Goal: Find contact information: Find contact information

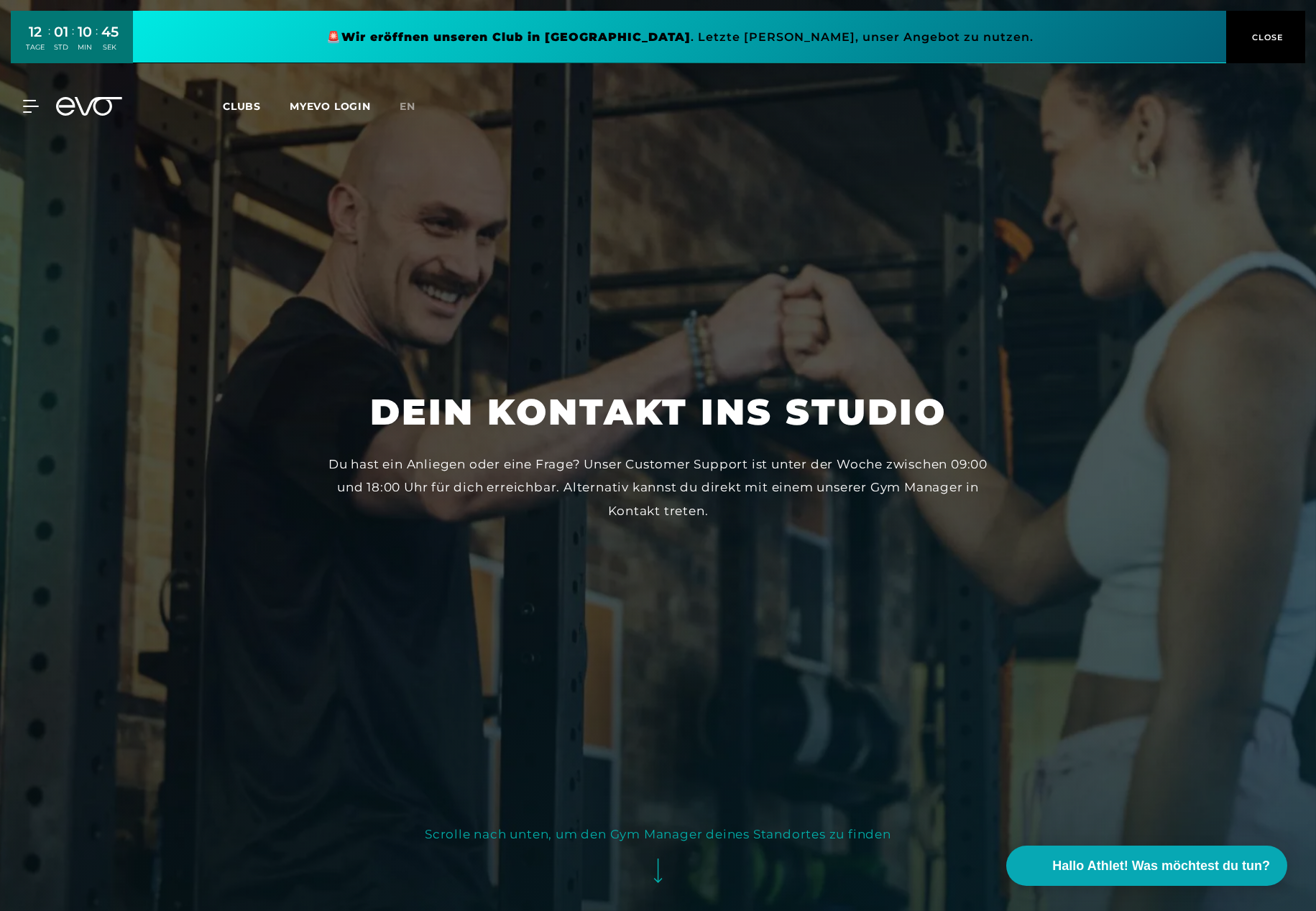
click at [659, 863] on button "Scrolle nach unten, um den Gym Manager deines Standortes zu finden" at bounding box center [658, 860] width 467 height 74
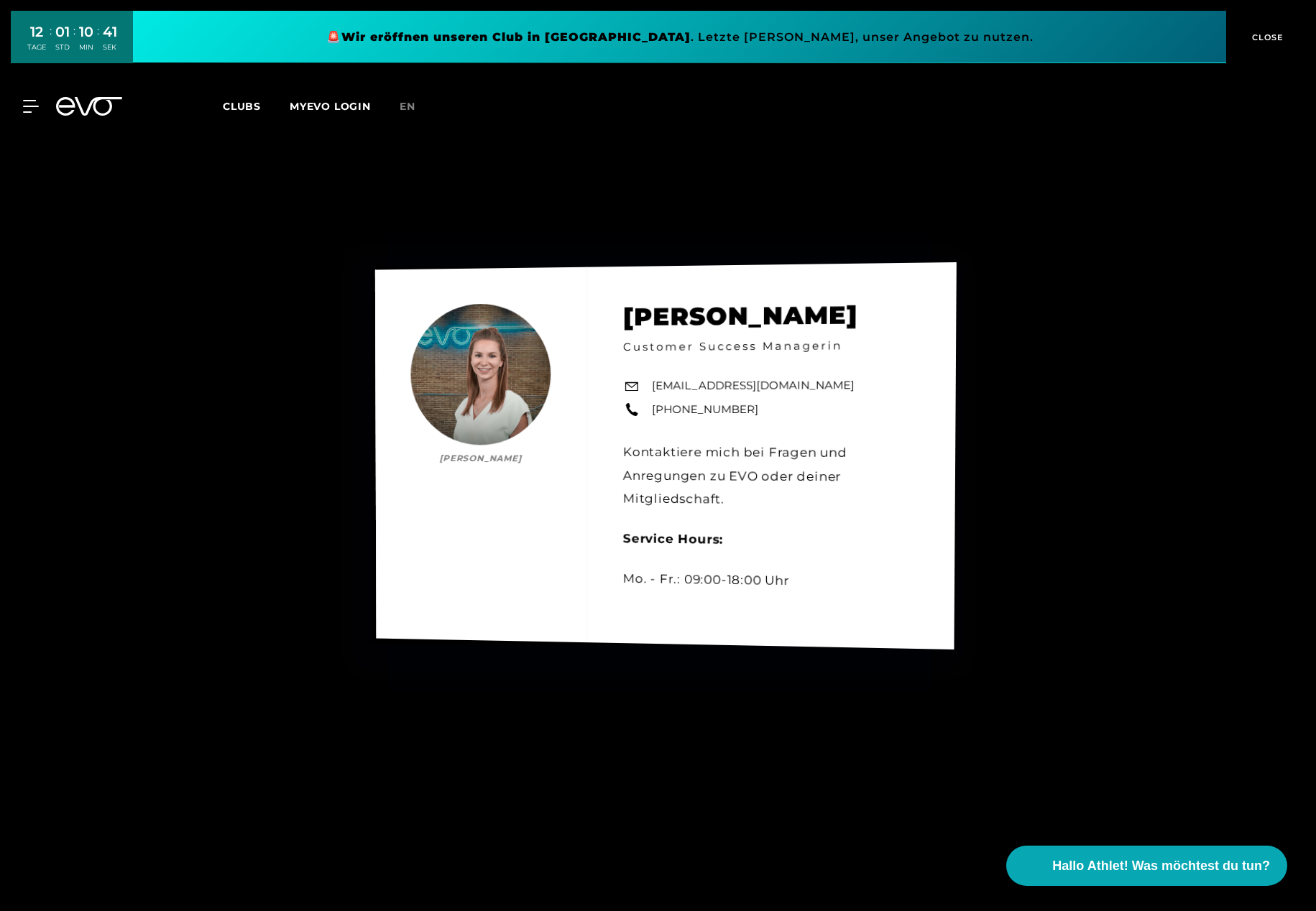
scroll to position [911, 0]
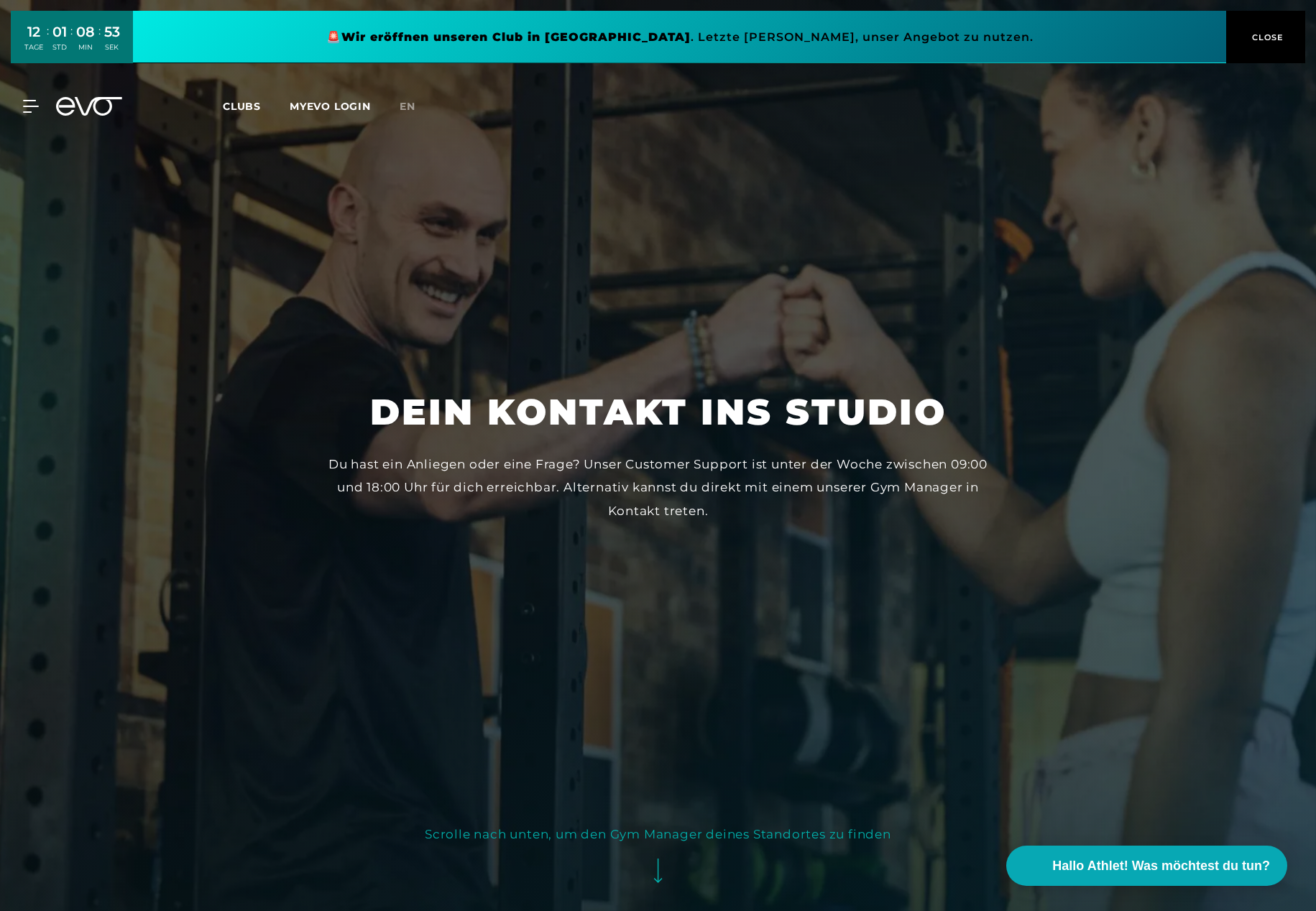
click at [661, 875] on icon at bounding box center [658, 871] width 9 height 25
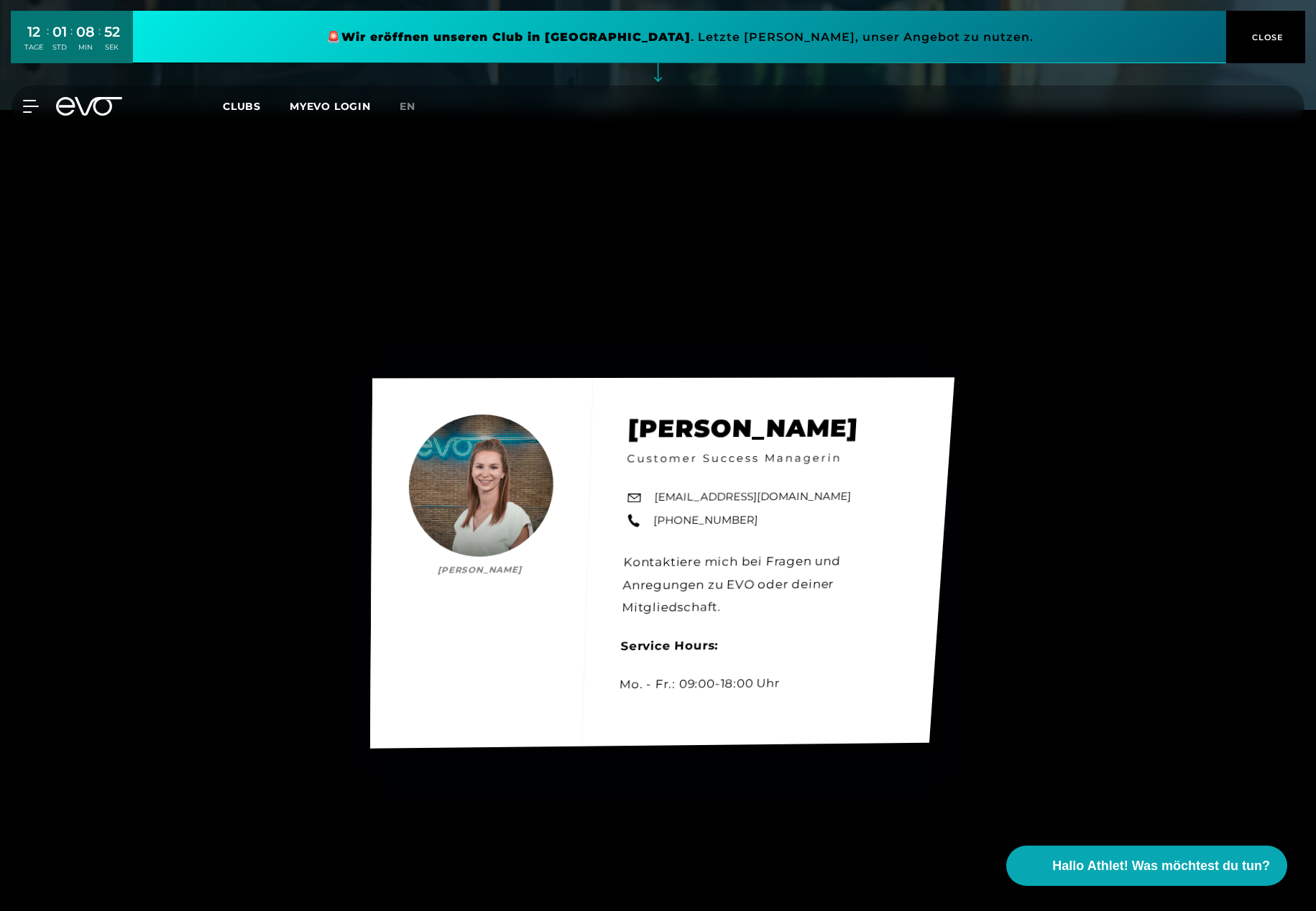
scroll to position [911, 0]
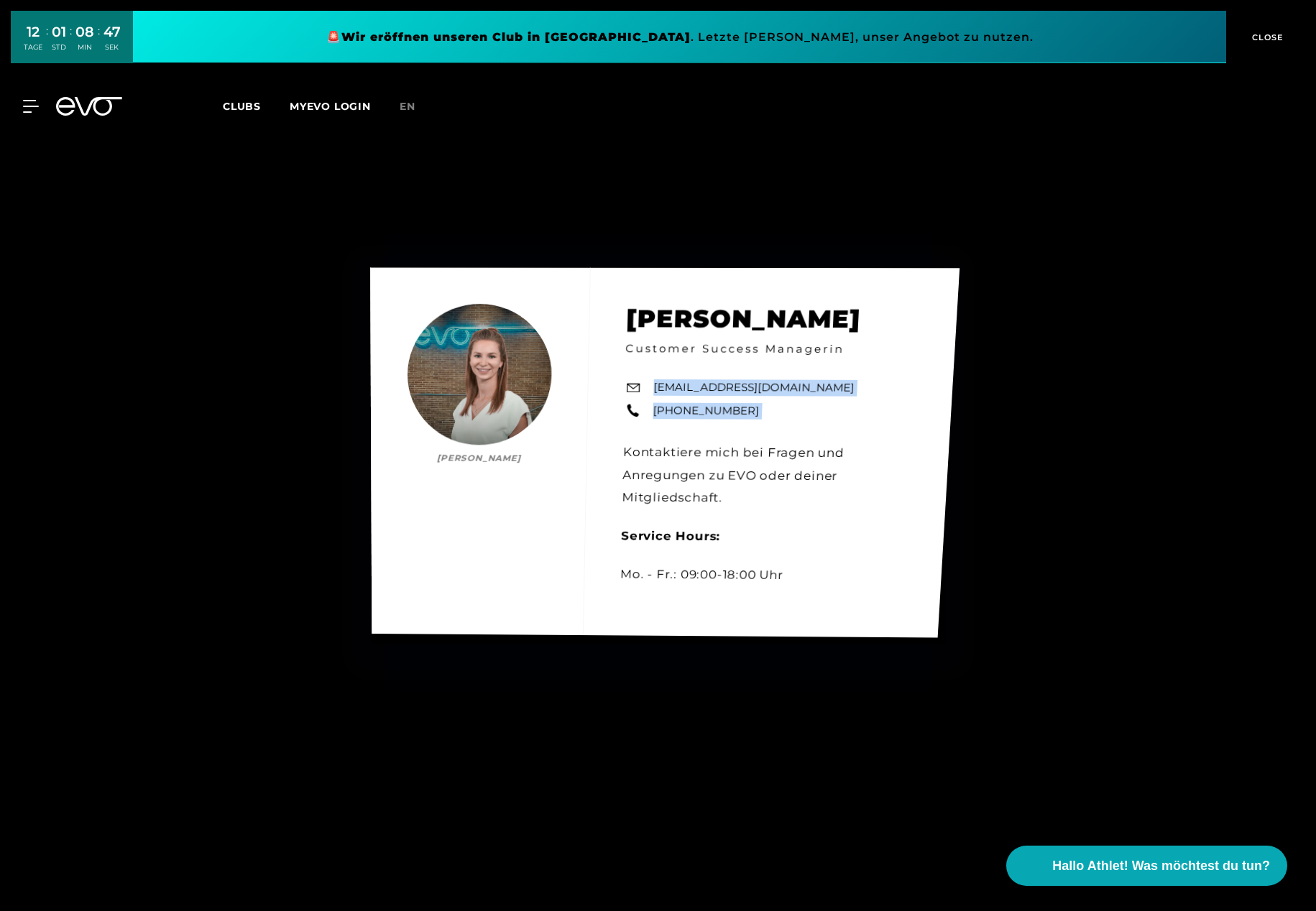
drag, startPoint x: 605, startPoint y: 379, endPoint x: 767, endPoint y: 426, distance: 168.7
click at [755, 422] on div "[PERSON_NAME] [PERSON_NAME] Customer Success Managerin [EMAIL_ADDRESS][DOMAIN_N…" at bounding box center [665, 453] width 589 height 370
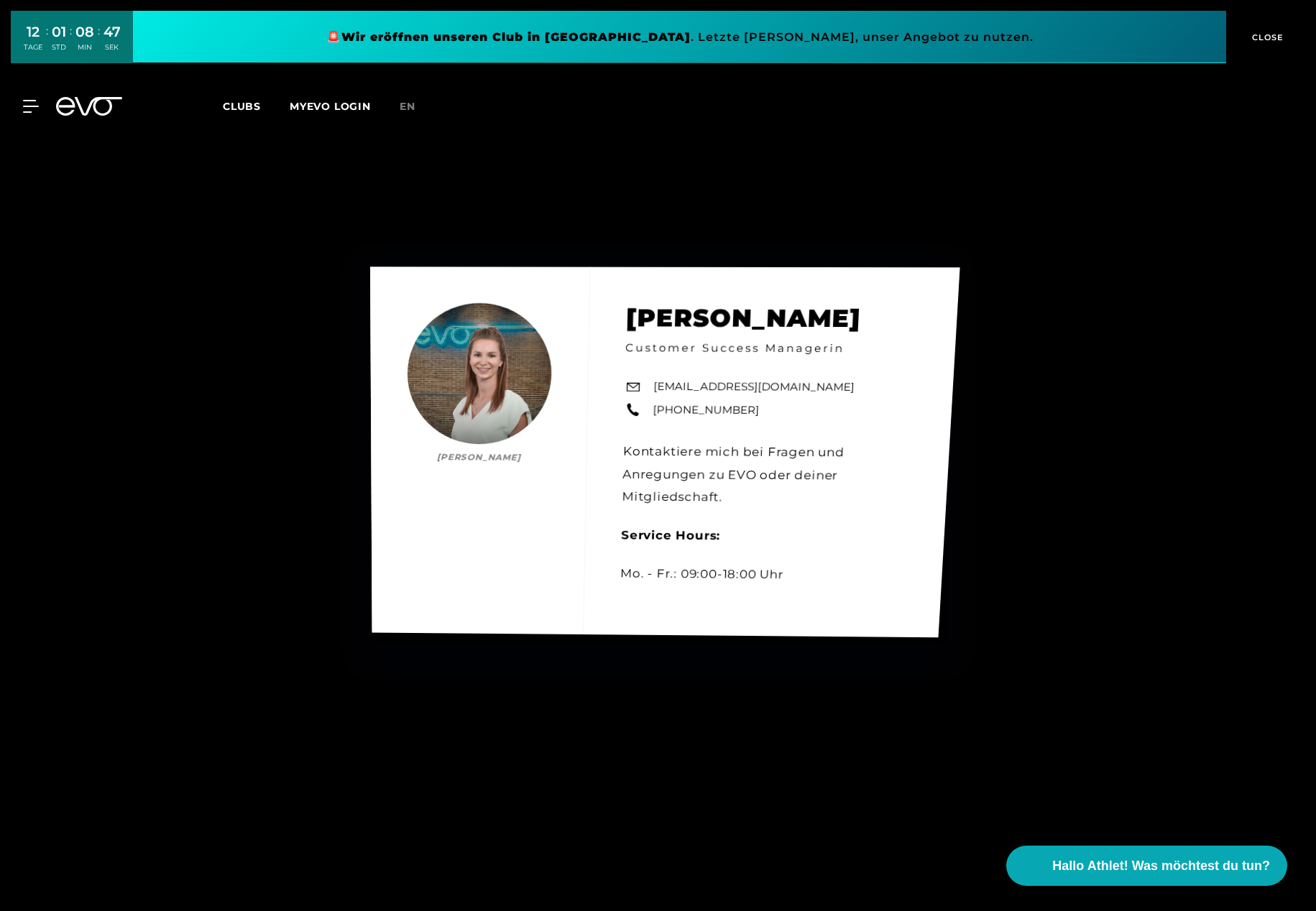
click at [776, 424] on div "[PERSON_NAME] [PERSON_NAME] Customer Success Managerin [EMAIL_ADDRESS][DOMAIN_N…" at bounding box center [665, 452] width 590 height 370
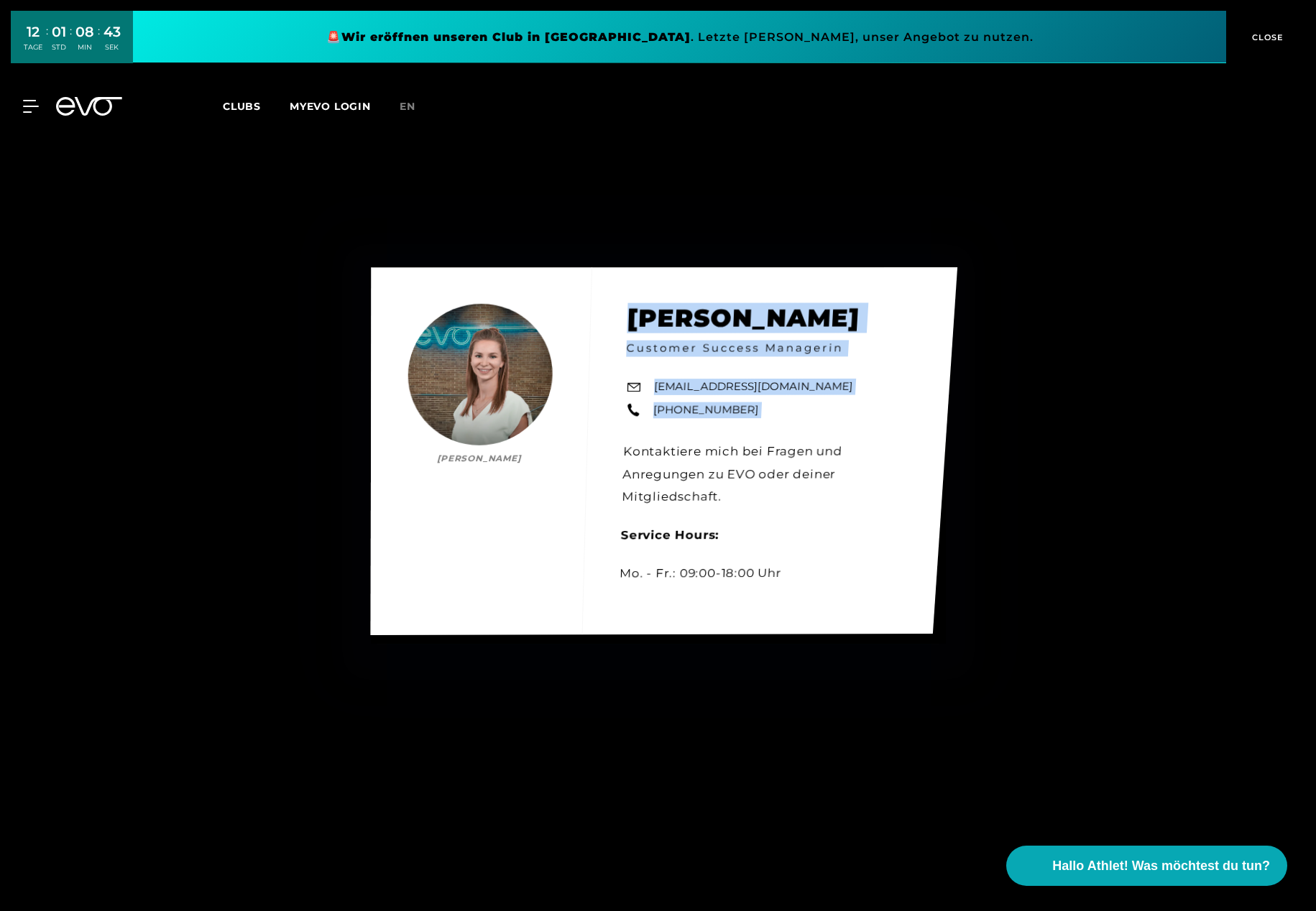
drag, startPoint x: 682, startPoint y: 395, endPoint x: 620, endPoint y: 317, distance: 99.6
click at [620, 317] on div "[PERSON_NAME] [PERSON_NAME] Customer Success Managerin [EMAIL_ADDRESS][DOMAIN_N…" at bounding box center [663, 450] width 586 height 368
copy div "[PERSON_NAME] Customer Success Managerin [EMAIL_ADDRESS][DOMAIN_NAME] [PHONE_NU…"
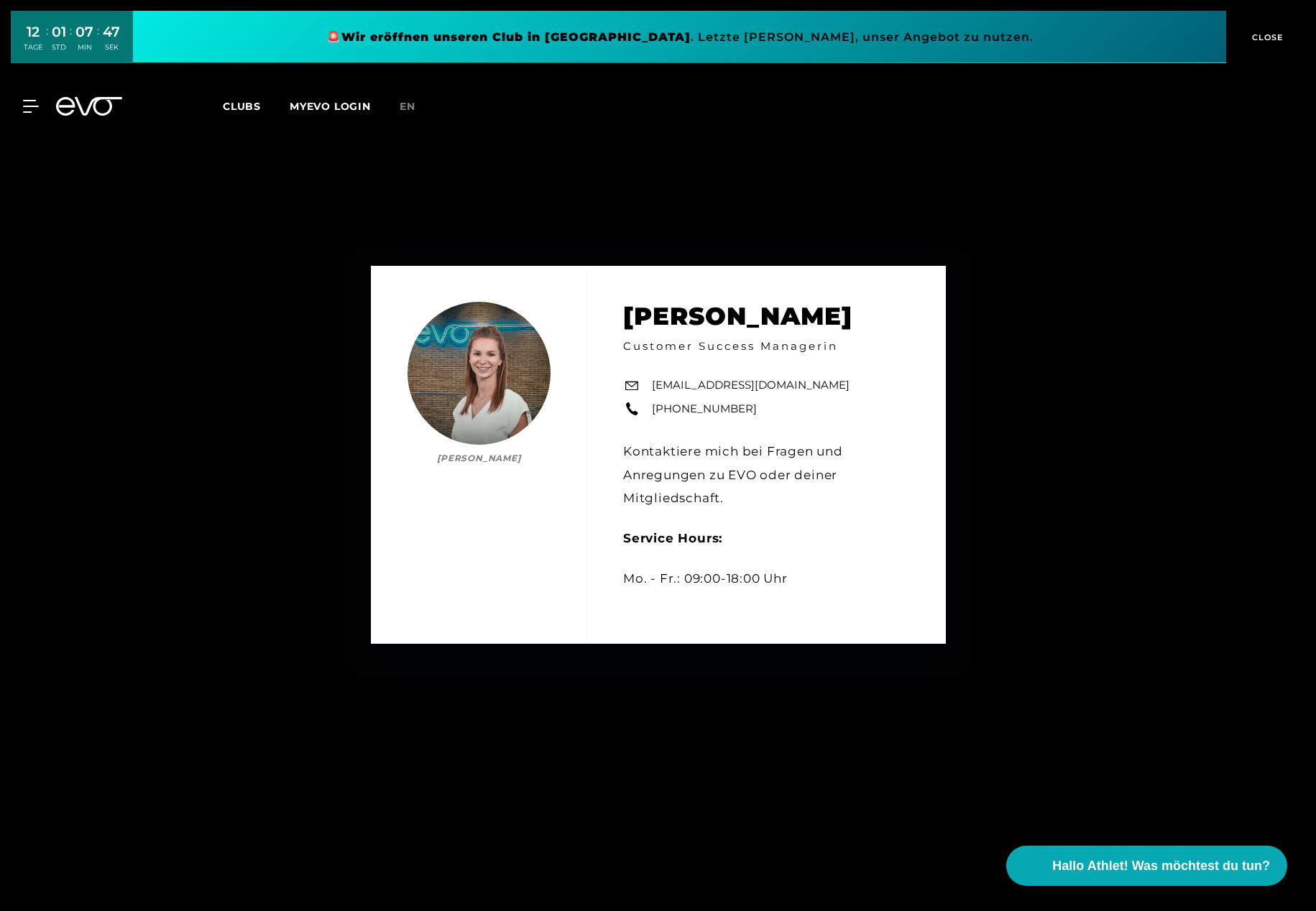
drag, startPoint x: 312, startPoint y: 312, endPoint x: 298, endPoint y: 306, distance: 15.2
click at [311, 313] on div "[PERSON_NAME] [PERSON_NAME] Customer Success Managerin [EMAIL_ADDRESS][DOMAIN_N…" at bounding box center [658, 454] width 1316 height 911
